Goal: Task Accomplishment & Management: Manage account settings

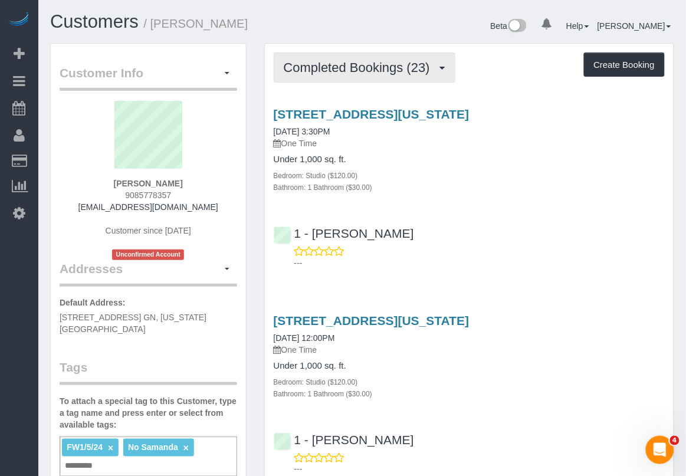
click at [311, 62] on span "Completed Bookings (23)" at bounding box center [360, 67] width 152 height 15
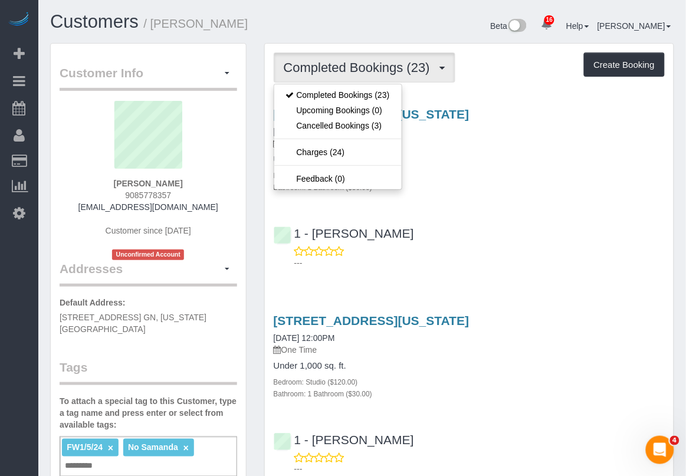
click at [512, 190] on div "Bathroom: 1 Bathroom ($30.00)" at bounding box center [469, 187] width 391 height 12
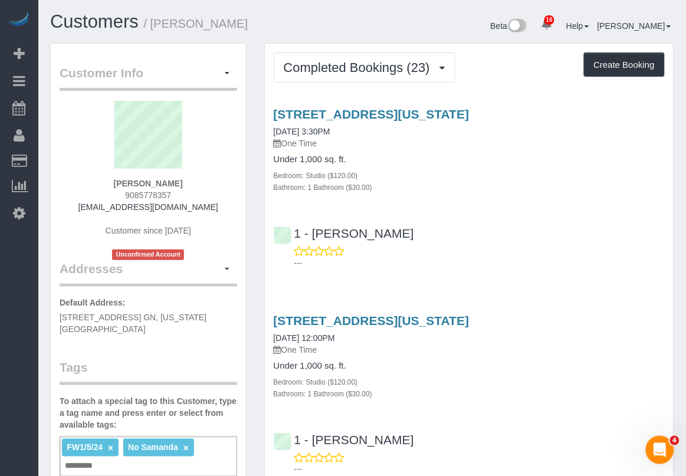
drag, startPoint x: 192, startPoint y: 180, endPoint x: 107, endPoint y: 181, distance: 85.0
click at [107, 181] on div "Will Yarbrough 9085778357 williamyarbrough1999@gmail.com Customer since 2022 Un…" at bounding box center [149, 180] width 178 height 159
copy strong "Will Yarbrough"
click at [583, 468] on p "---" at bounding box center [480, 470] width 371 height 12
click at [375, 113] on link "120 West 21st Street, Apt. 1208,, New York, NY 10011" at bounding box center [372, 114] width 196 height 14
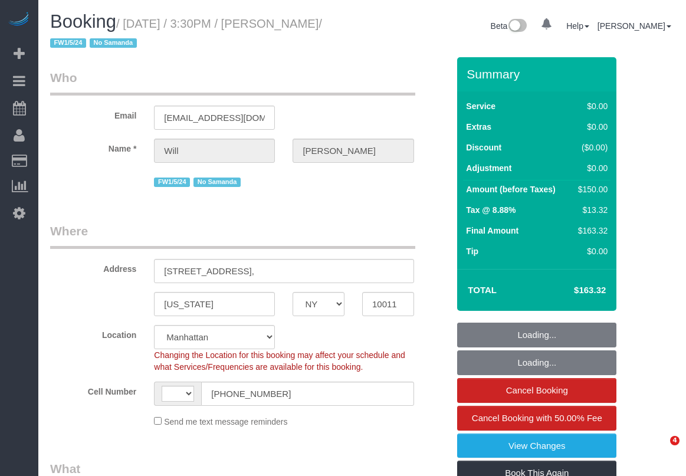
select select "NY"
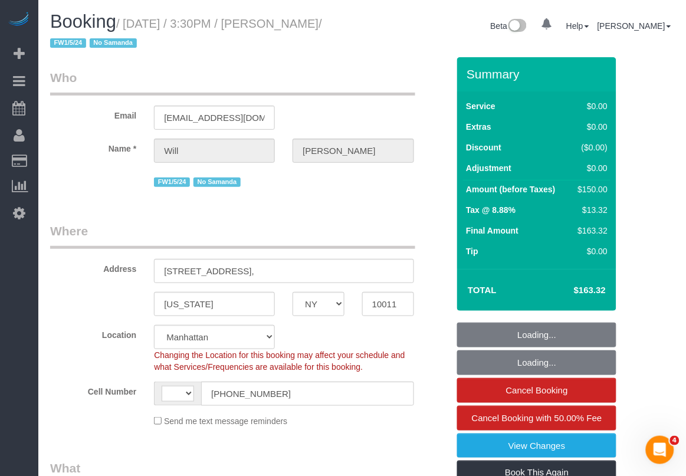
select select "string:stripe-pm_1MHuyV4VGloSiKo7TR8fnvXk"
select select "string:[GEOGRAPHIC_DATA]"
select select "object:1470"
select select "number:89"
select select "number:90"
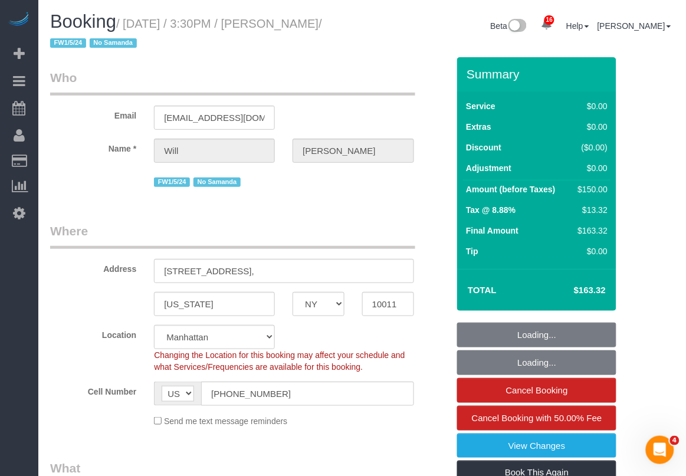
select select "number:15"
select select "number:5"
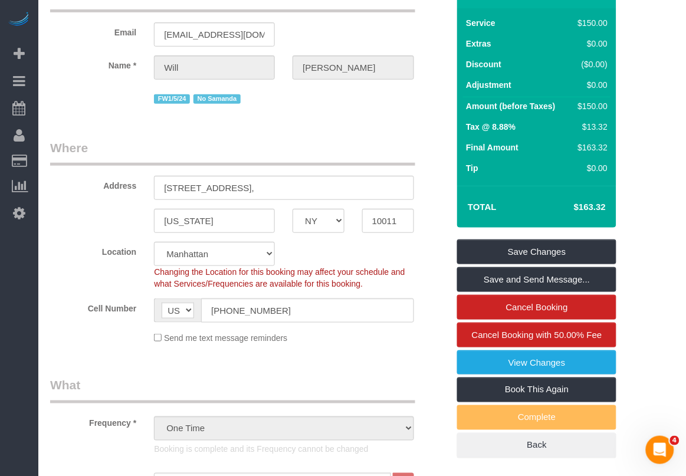
scroll to position [74, 0]
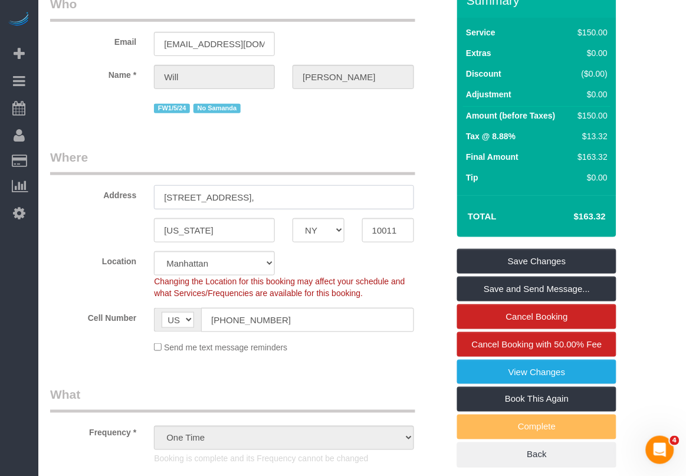
drag, startPoint x: 249, startPoint y: 198, endPoint x: 158, endPoint y: 197, distance: 90.9
click at [158, 197] on input "[STREET_ADDRESS]," at bounding box center [284, 197] width 260 height 24
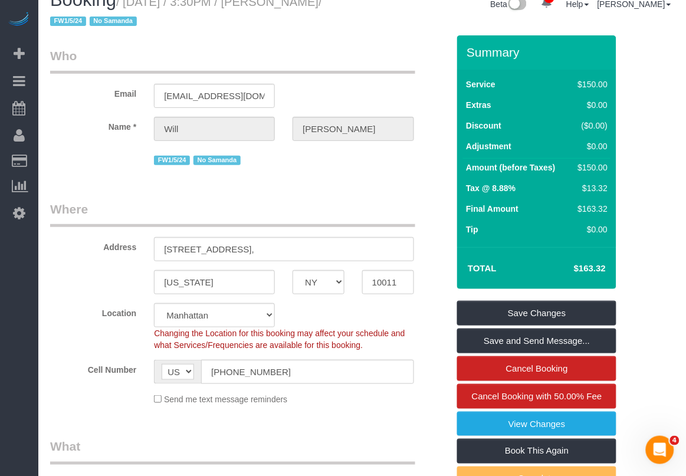
scroll to position [0, 0]
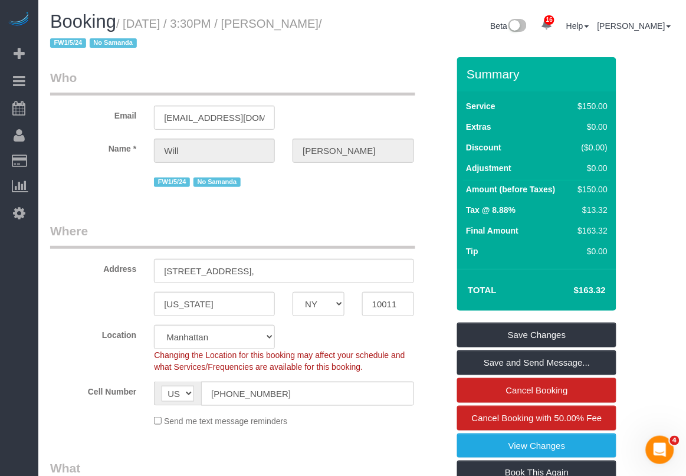
click at [414, 470] on legend "What" at bounding box center [232, 473] width 365 height 27
